Goal: Find specific page/section: Find specific page/section

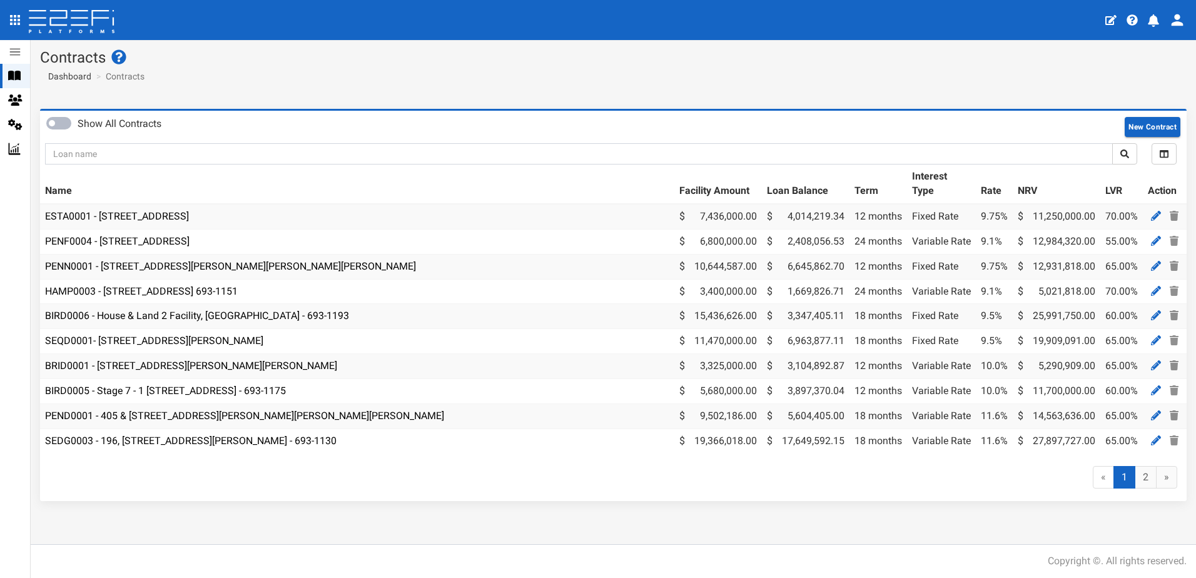
click at [16, 17] on icon "open drawer" at bounding box center [15, 20] width 10 height 10
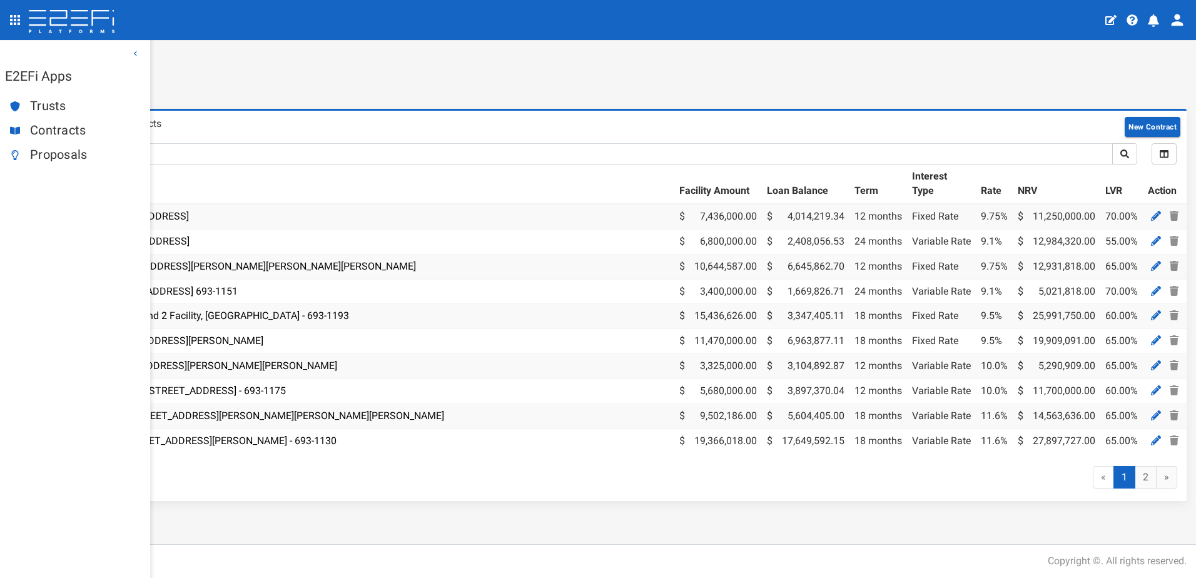
click at [53, 158] on span "Proposals" at bounding box center [85, 155] width 110 height 14
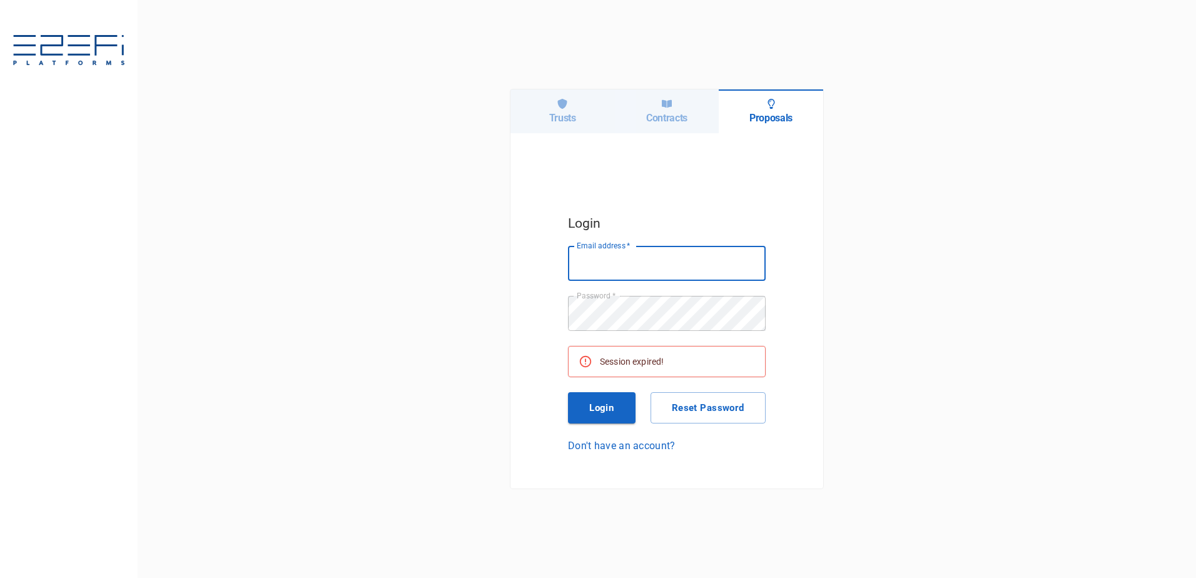
click at [610, 266] on input "Email address   *" at bounding box center [667, 263] width 198 height 35
type input "[PERSON_NAME][EMAIL_ADDRESS][DOMAIN_NAME]"
click at [598, 401] on button "Login" at bounding box center [602, 407] width 68 height 31
